Goal: Information Seeking & Learning: Find specific fact

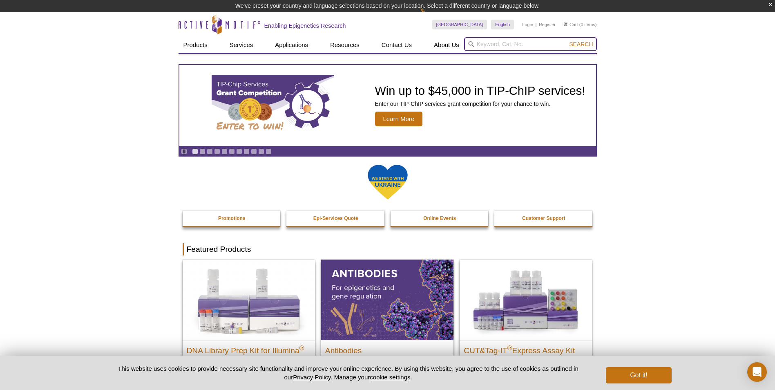
click at [530, 47] on input "search" at bounding box center [530, 44] width 133 height 14
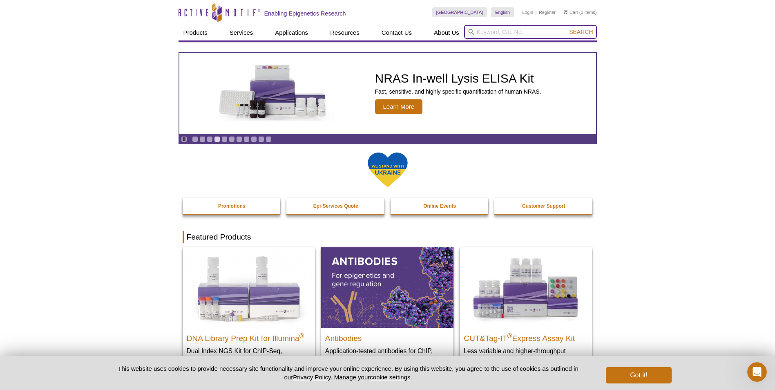
click at [503, 34] on input "search" at bounding box center [530, 32] width 133 height 14
paste input "52099"
click at [584, 27] on input "52099" at bounding box center [530, 32] width 133 height 14
type input "52099"
click at [581, 32] on span "Search" at bounding box center [581, 32] width 24 height 7
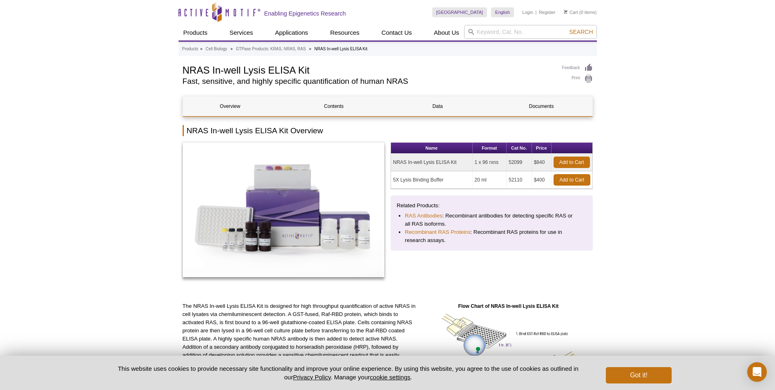
drag, startPoint x: 460, startPoint y: 162, endPoint x: 436, endPoint y: 163, distance: 23.7
click at [436, 163] on td "NRAS In-well Lysis ELISA Kit" at bounding box center [432, 163] width 82 height 18
drag, startPoint x: 436, startPoint y: 163, endPoint x: 447, endPoint y: 162, distance: 11.5
copy td "[PERSON_NAME]"
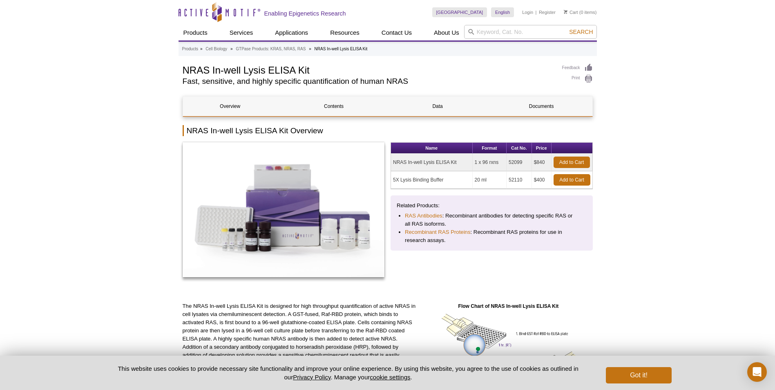
click at [409, 272] on div "Name Format Cat No. Price NRAS In-well Lysis ELISA Kit 1 x 96 rxns 52099 $840 A…" at bounding box center [491, 213] width 202 height 143
drag, startPoint x: 402, startPoint y: 162, endPoint x: 435, endPoint y: 164, distance: 32.7
click at [435, 164] on td "NRAS In-well Lysis ELISA Kit" at bounding box center [432, 163] width 82 height 18
click at [396, 256] on div "Name Format Cat No. Price NRAS In-well Lysis ELISA Kit 1 x 96 rxns 52099 $840 A…" at bounding box center [491, 213] width 202 height 143
drag, startPoint x: 393, startPoint y: 163, endPoint x: 457, endPoint y: 163, distance: 63.7
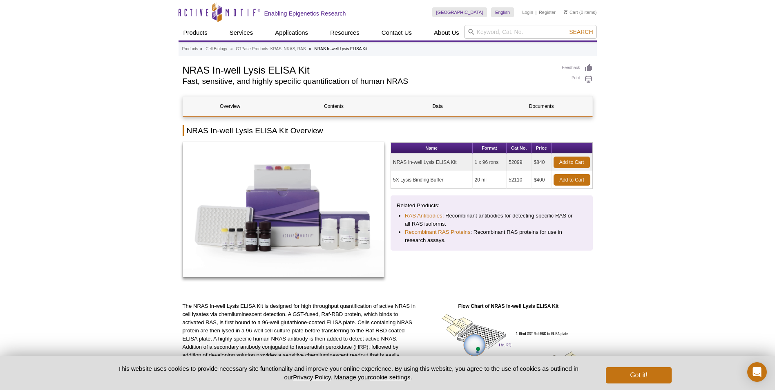
click at [457, 163] on td "NRAS In-well Lysis ELISA Kit" at bounding box center [432, 163] width 82 height 18
drag, startPoint x: 457, startPoint y: 163, endPoint x: 448, endPoint y: 162, distance: 9.1
copy td "NRAS In-well Lysis ELISA Kit"
